Goal: Task Accomplishment & Management: Use online tool/utility

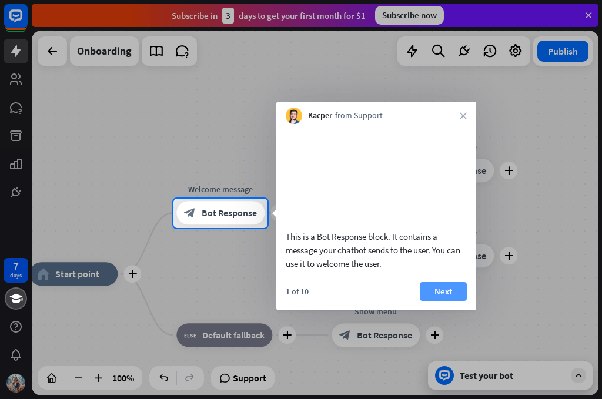
click at [442, 301] on button "Next" at bounding box center [443, 291] width 47 height 19
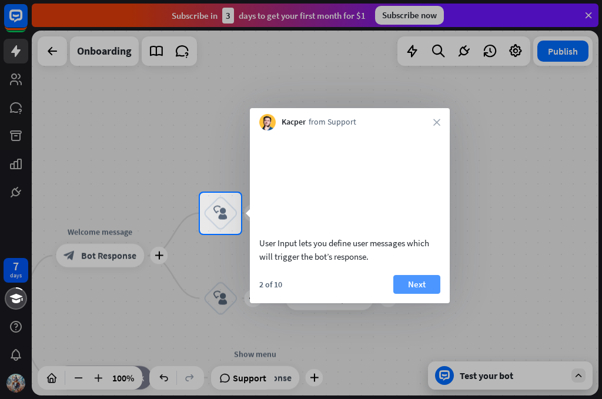
click at [432, 294] on button "Next" at bounding box center [416, 284] width 47 height 19
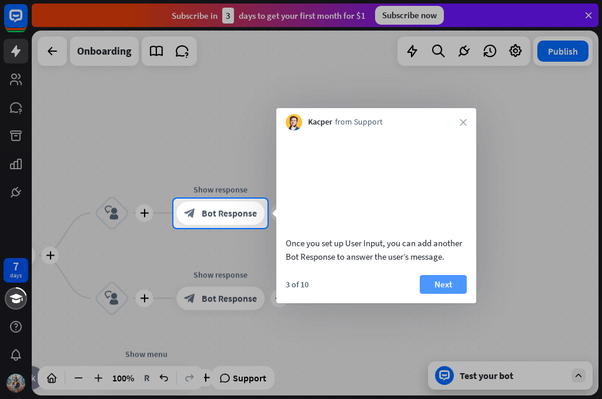
click at [439, 294] on button "Next" at bounding box center [443, 284] width 47 height 19
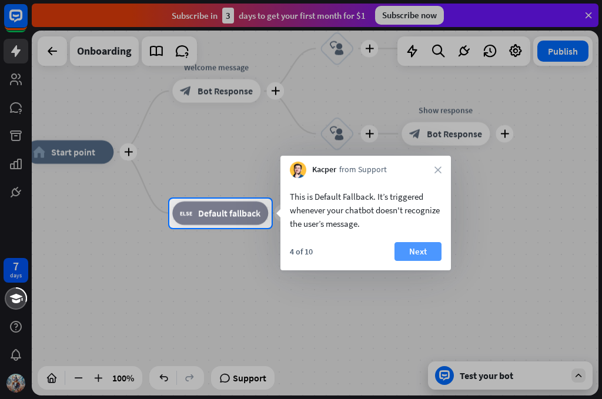
click at [424, 250] on button "Next" at bounding box center [418, 251] width 47 height 19
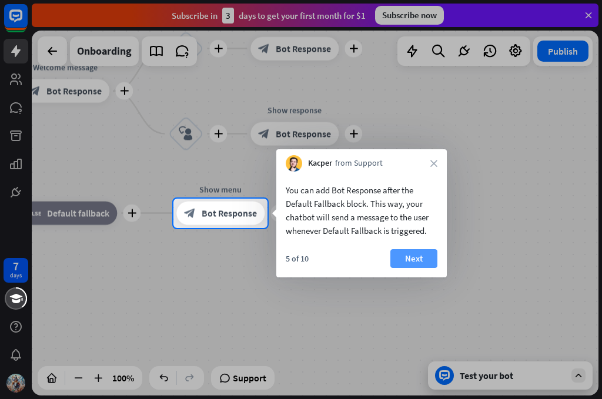
click at [420, 257] on button "Next" at bounding box center [413, 258] width 47 height 19
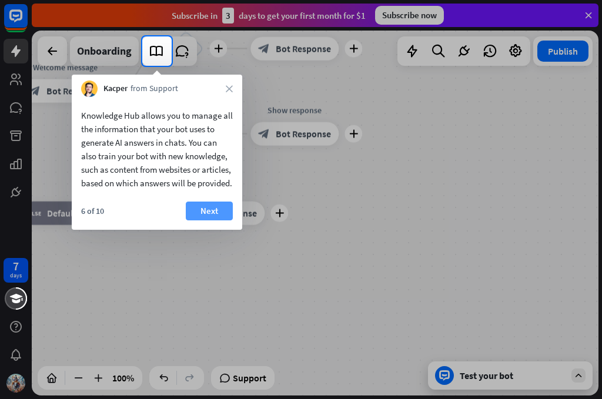
click at [210, 221] on button "Next" at bounding box center [209, 211] width 47 height 19
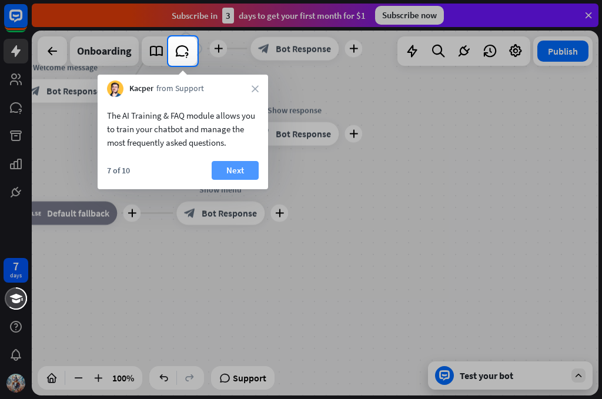
click at [222, 172] on button "Next" at bounding box center [235, 170] width 47 height 19
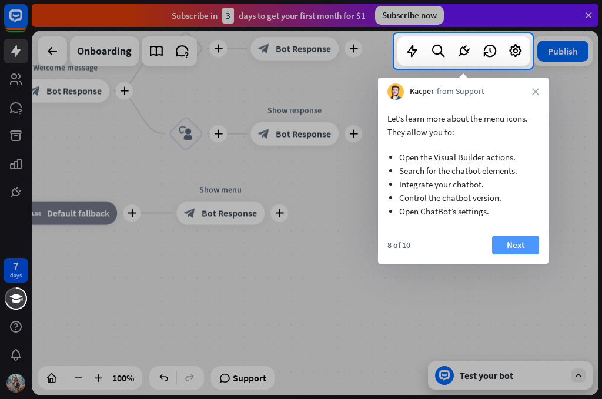
click at [501, 249] on button "Next" at bounding box center [515, 245] width 47 height 19
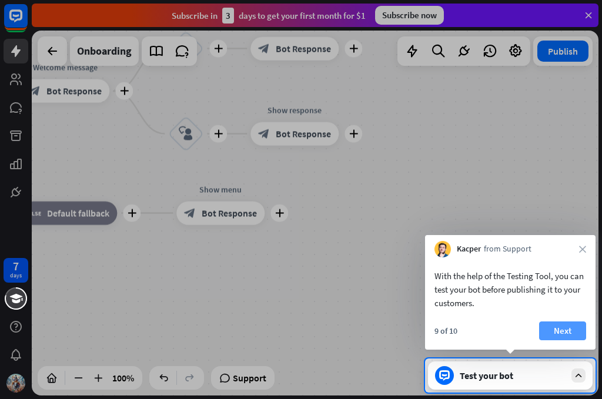
click at [553, 326] on button "Next" at bounding box center [562, 331] width 47 height 19
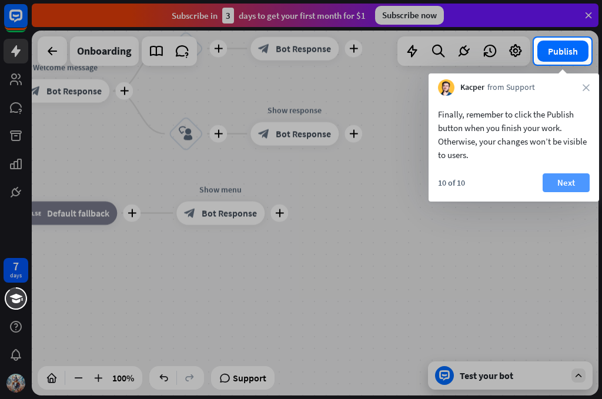
click at [563, 185] on button "Next" at bounding box center [566, 182] width 47 height 19
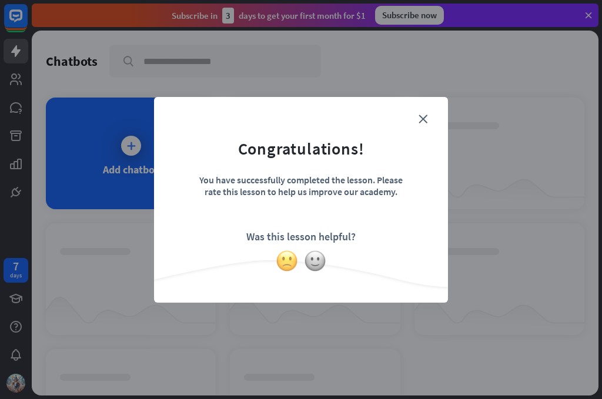
click at [291, 267] on img at bounding box center [287, 261] width 22 height 22
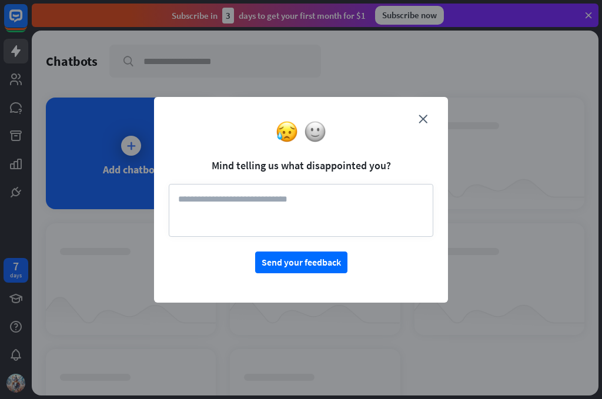
click at [425, 122] on div at bounding box center [301, 132] width 294 height 22
click at [313, 127] on img at bounding box center [315, 132] width 22 height 22
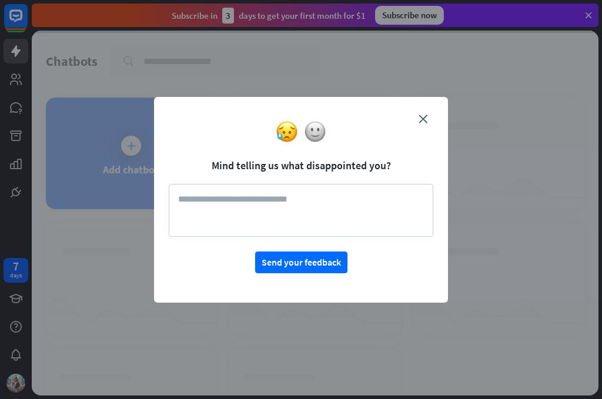
drag, startPoint x: 313, startPoint y: 127, endPoint x: 430, endPoint y: 115, distance: 117.6
click at [430, 115] on form "Mind telling us what disappointed you? Send your feedback" at bounding box center [301, 193] width 265 height 162
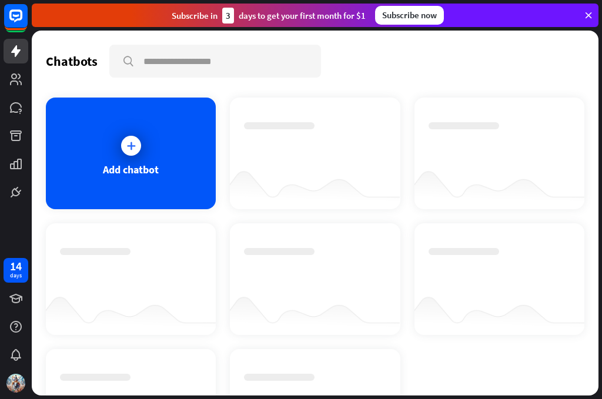
click at [589, 13] on icon at bounding box center [588, 15] width 11 height 11
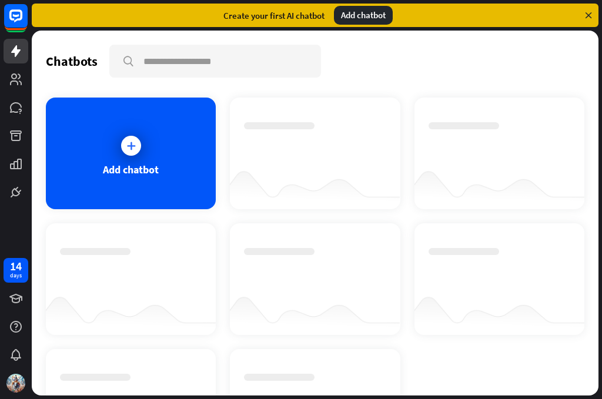
click at [590, 10] on icon at bounding box center [588, 15] width 11 height 11
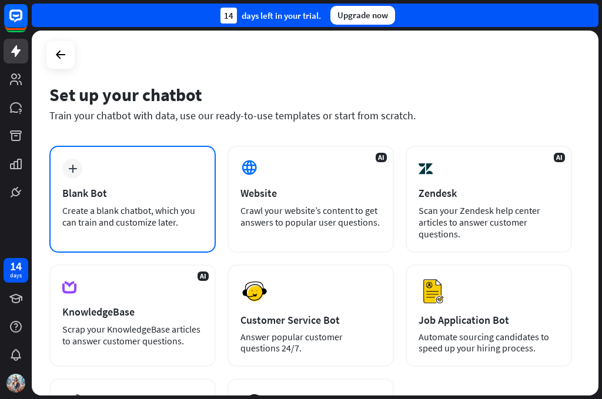
click at [131, 198] on div "Blank Bot" at bounding box center [132, 193] width 141 height 14
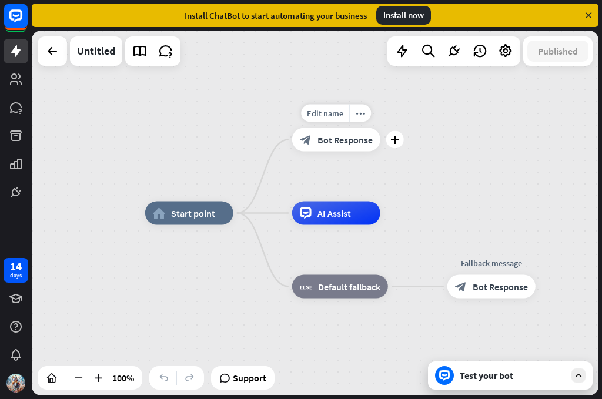
click at [326, 145] on span "Bot Response" at bounding box center [345, 140] width 55 height 12
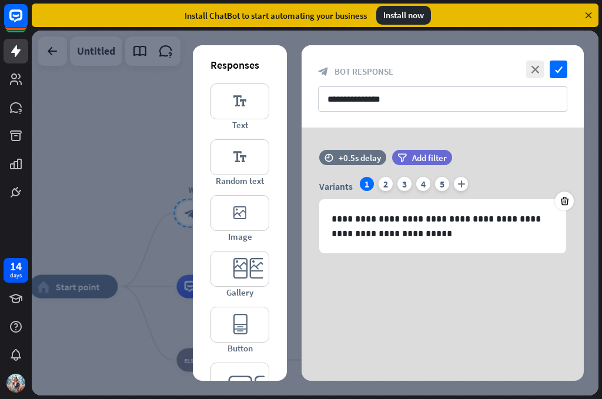
click at [562, 68] on icon "check" at bounding box center [559, 70] width 18 height 18
